Goal: Information Seeking & Learning: Find specific fact

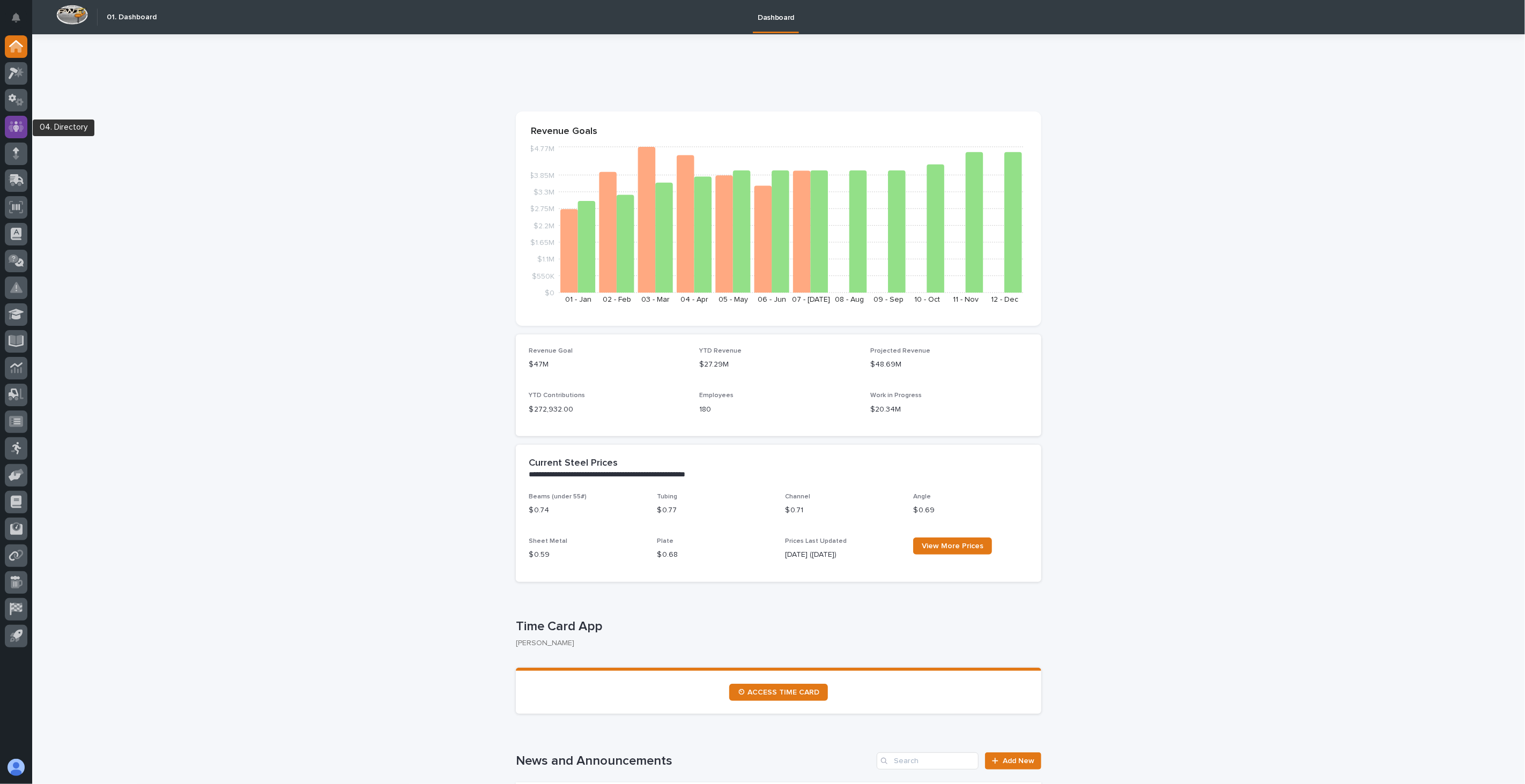
click at [13, 125] on icon at bounding box center [16, 126] width 16 height 12
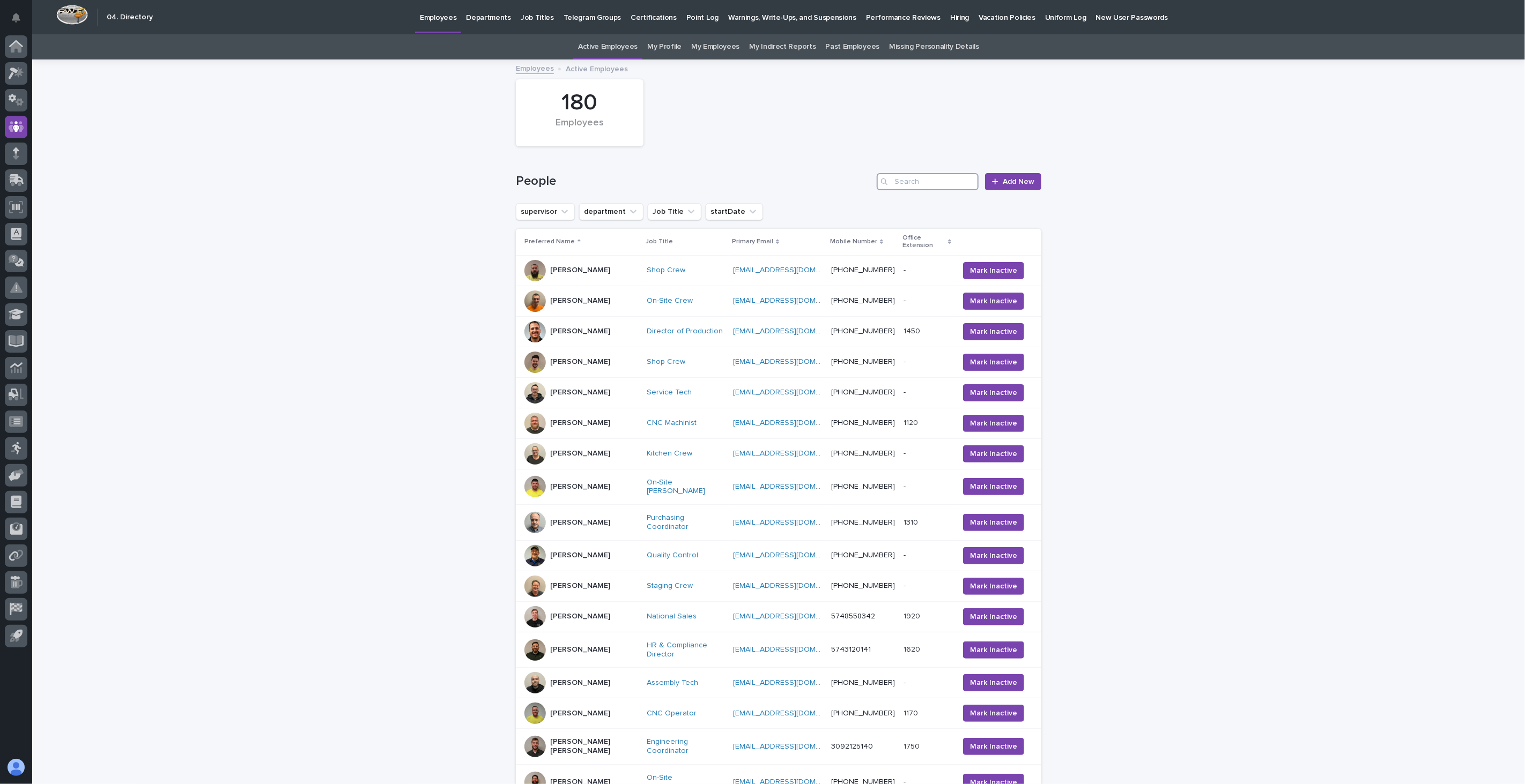
click at [914, 182] on input "Search" at bounding box center [927, 182] width 102 height 17
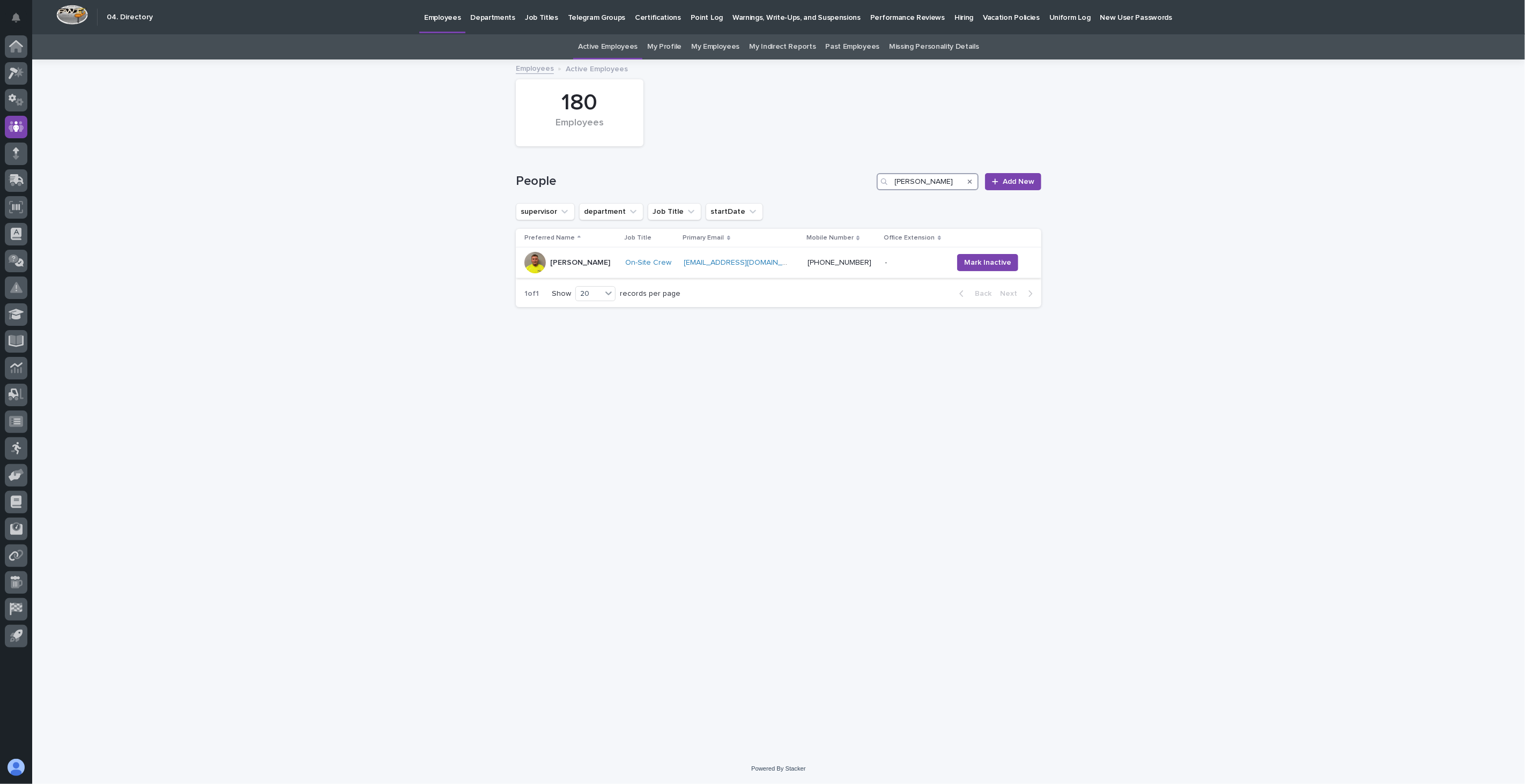
type input "[PERSON_NAME]"
click at [601, 272] on div "[PERSON_NAME]" at bounding box center [571, 263] width 93 height 22
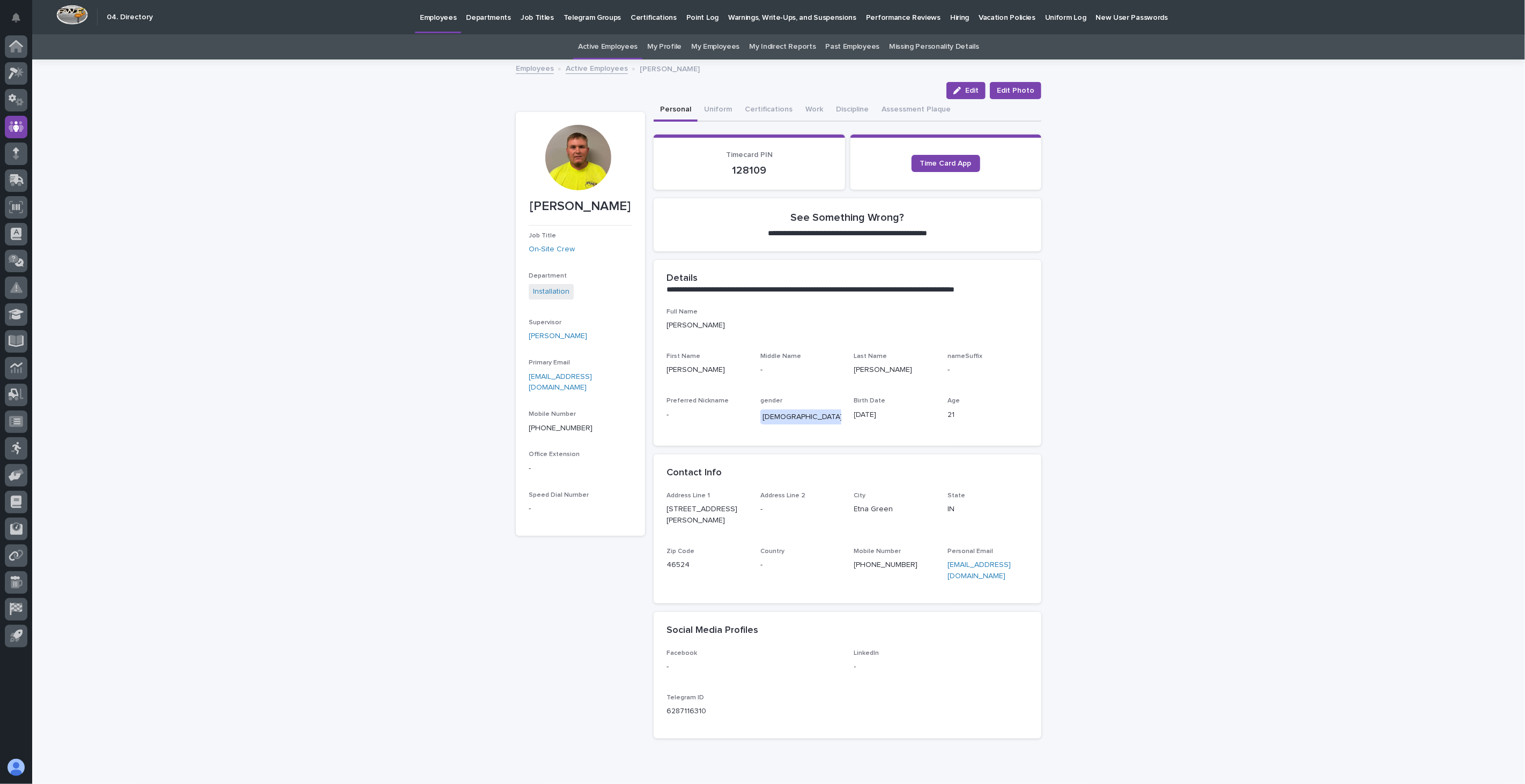
click at [580, 69] on link "Active Employees" at bounding box center [597, 67] width 62 height 12
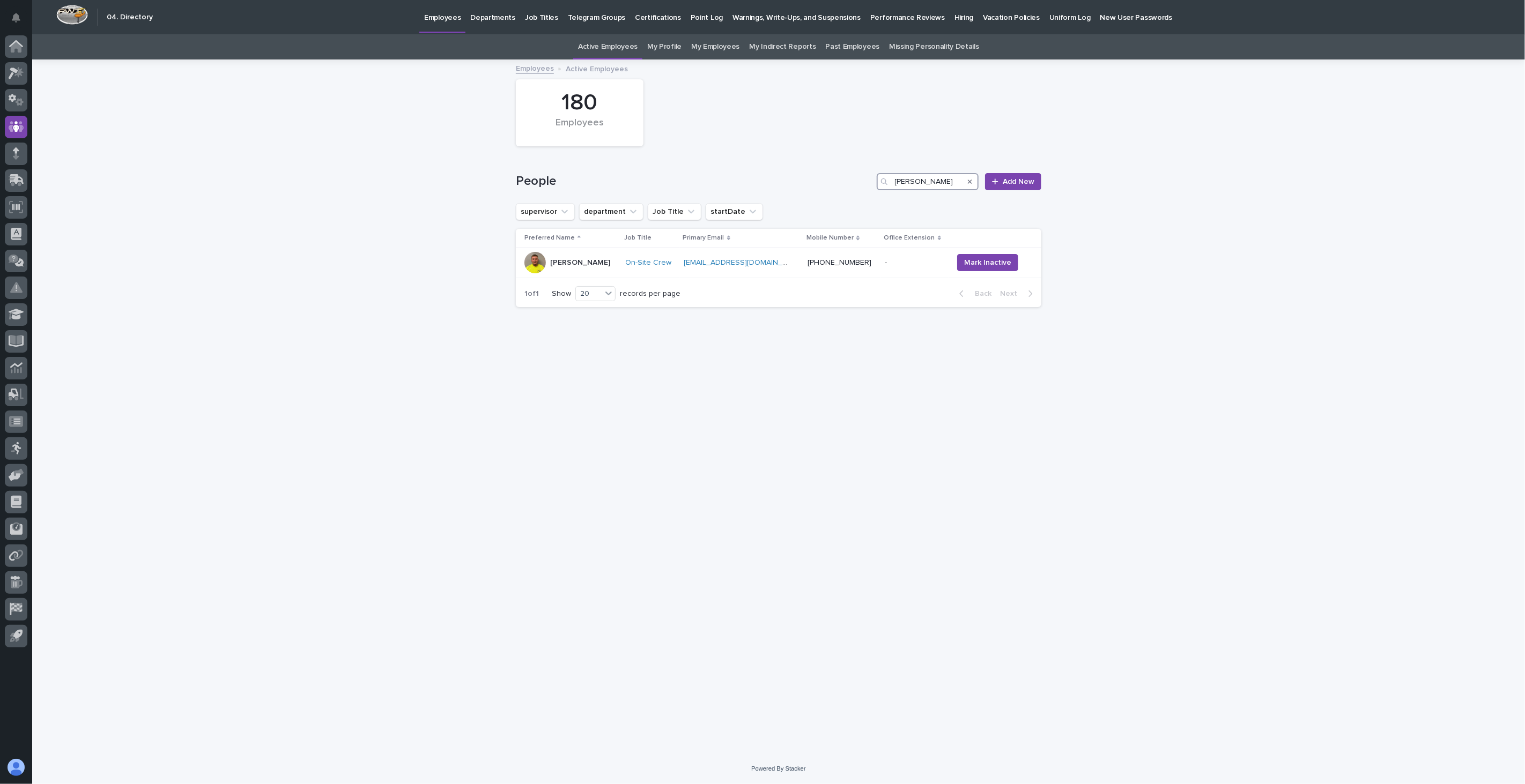
drag, startPoint x: 944, startPoint y: 181, endPoint x: 846, endPoint y: 171, distance: 98.5
click at [846, 174] on div "People [PERSON_NAME] Add New" at bounding box center [778, 182] width 526 height 17
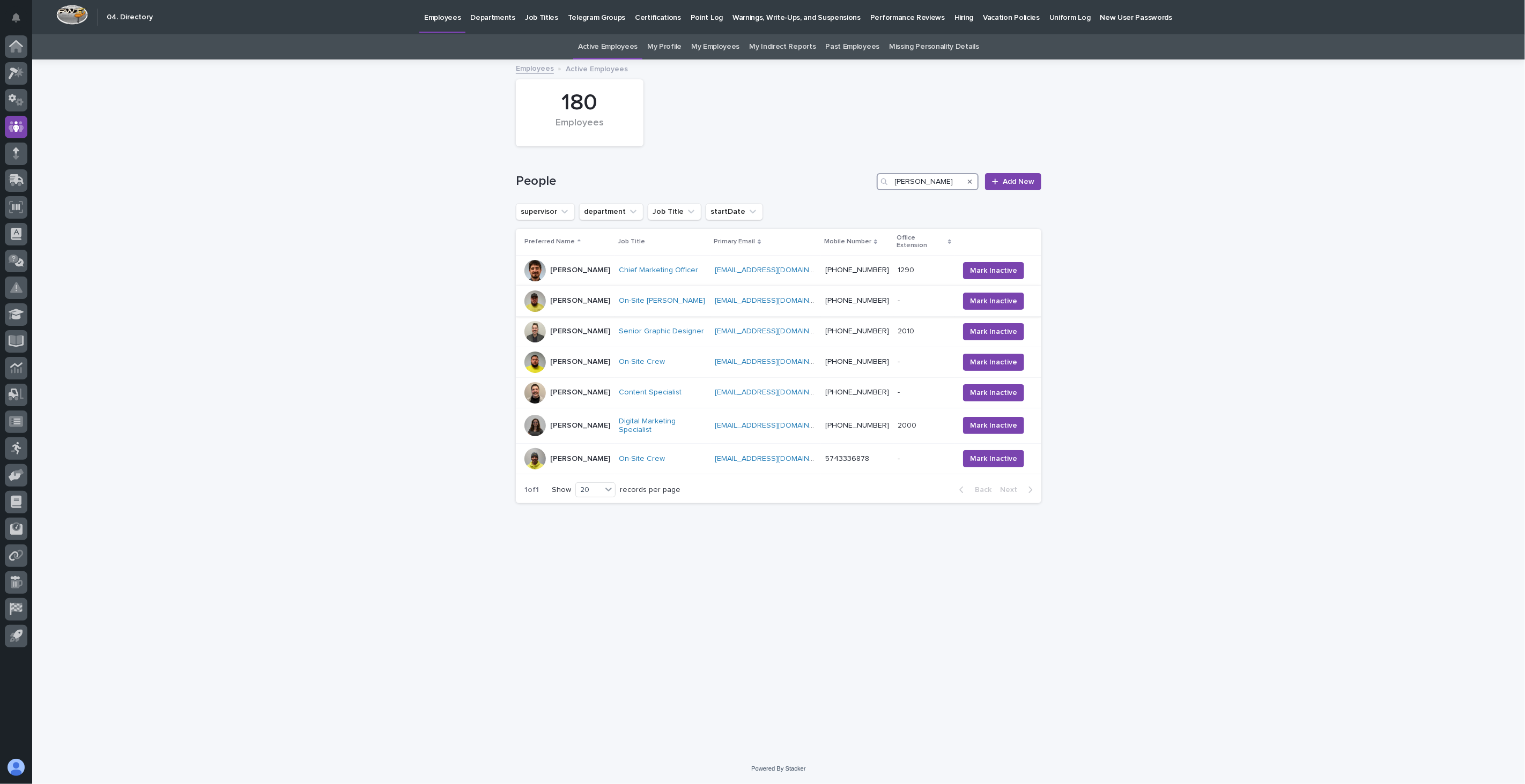
type input "[PERSON_NAME]"
click at [610, 298] on div "[PERSON_NAME]" at bounding box center [567, 301] width 86 height 22
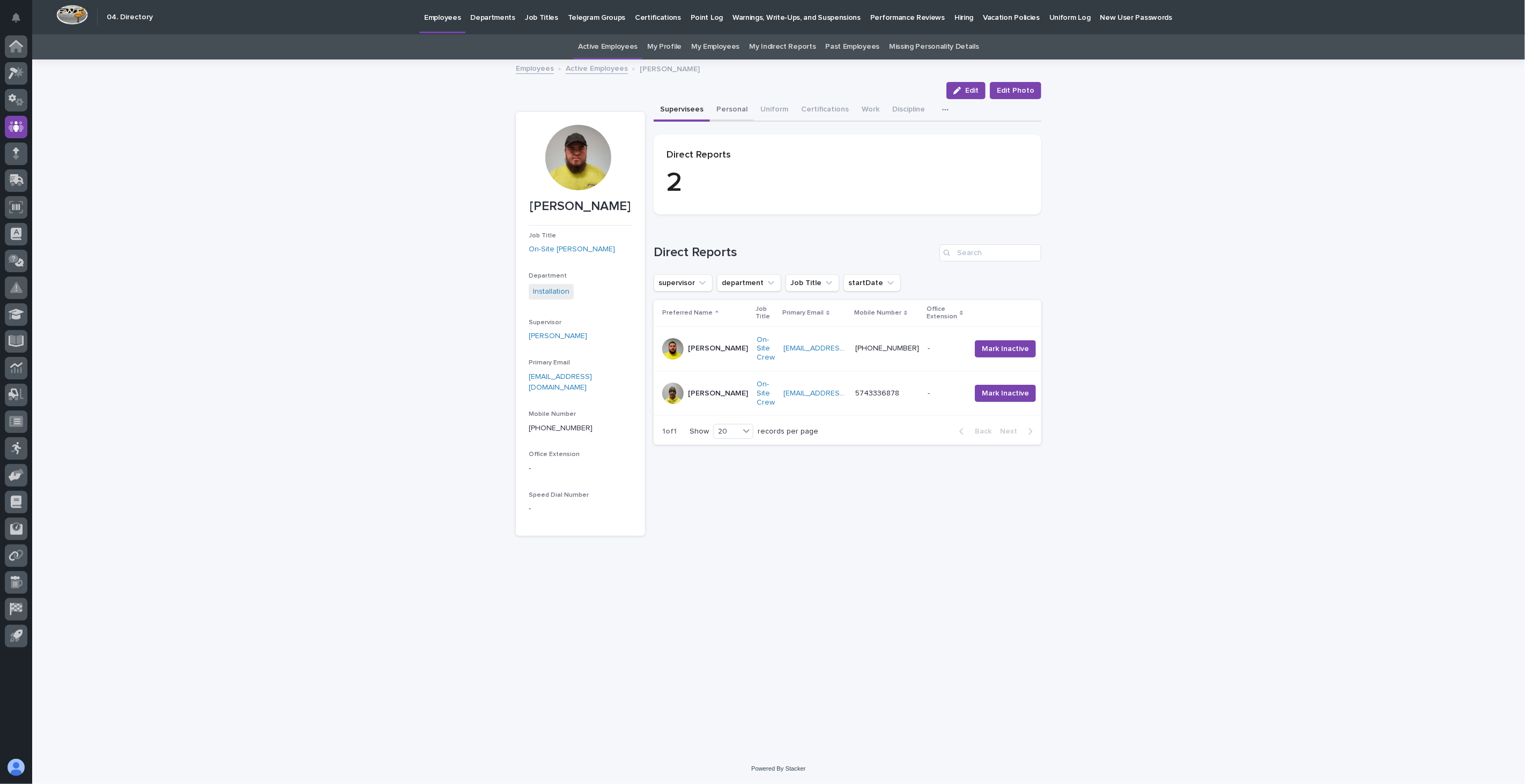
click at [732, 111] on button "Personal" at bounding box center [731, 110] width 44 height 22
